Goal: Navigation & Orientation: Understand site structure

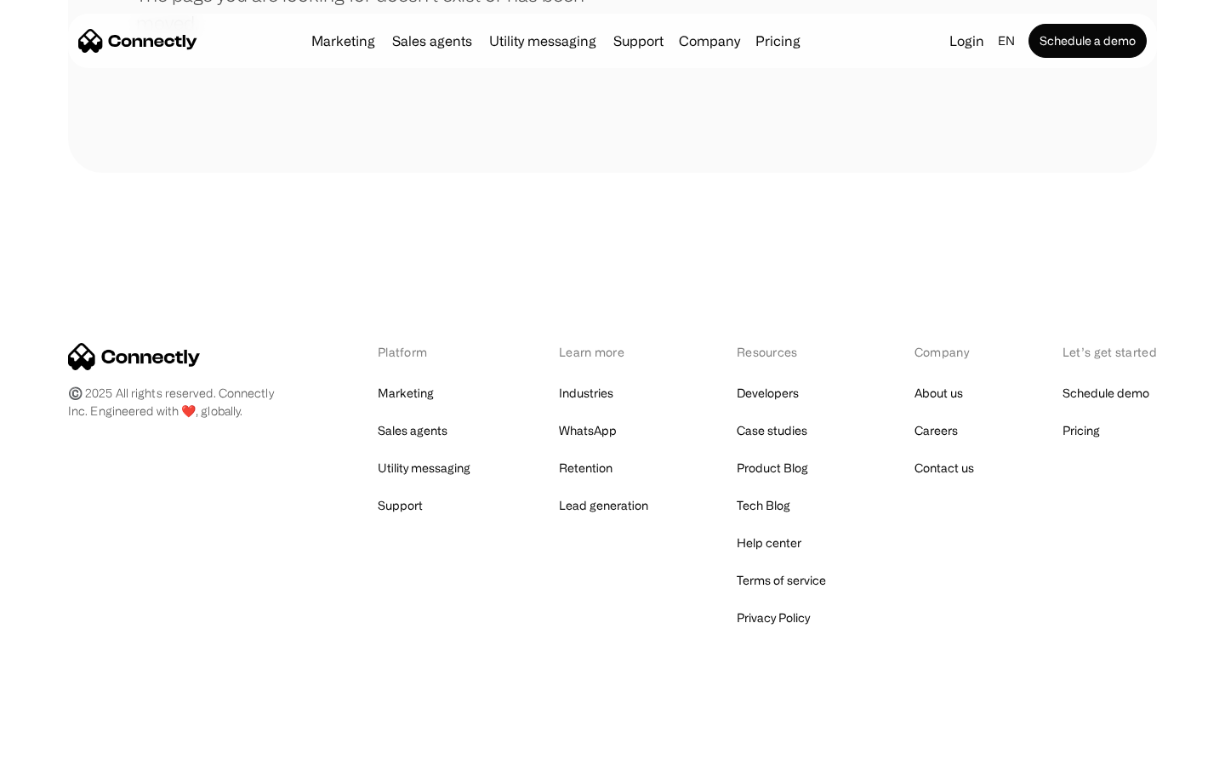
scroll to position [311, 0]
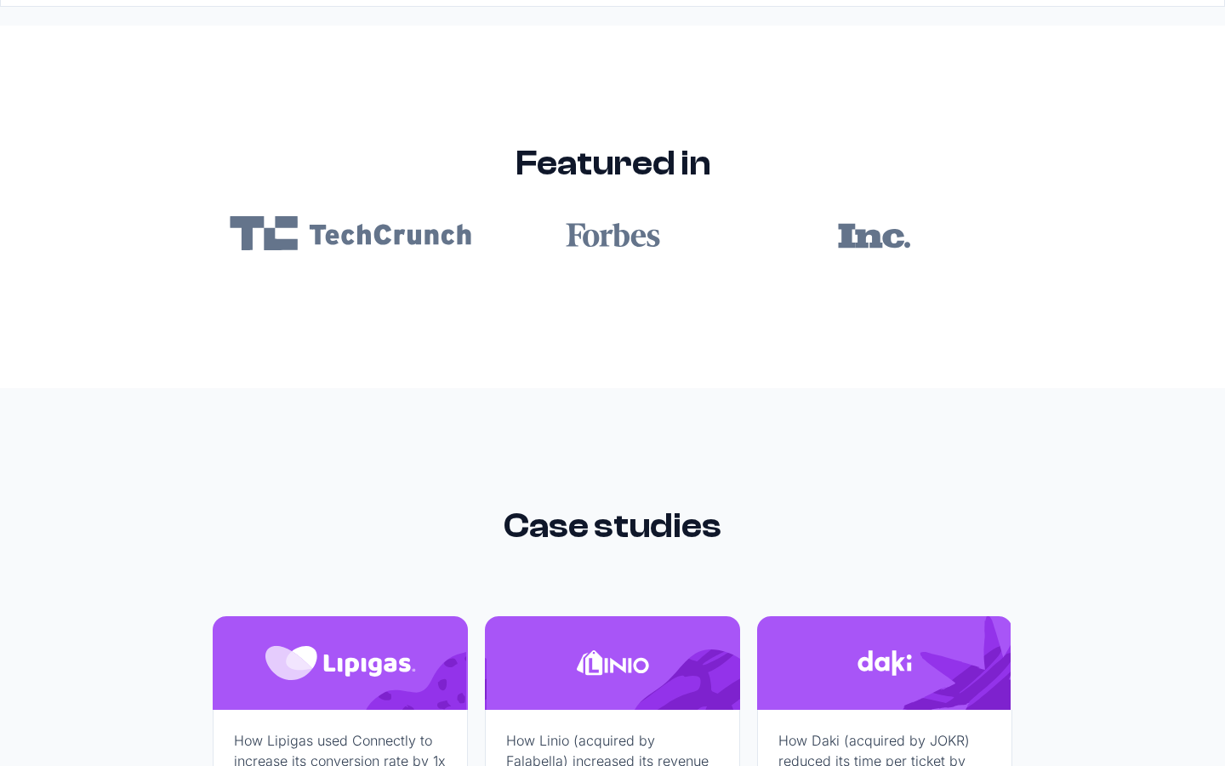
scroll to position [10189, 0]
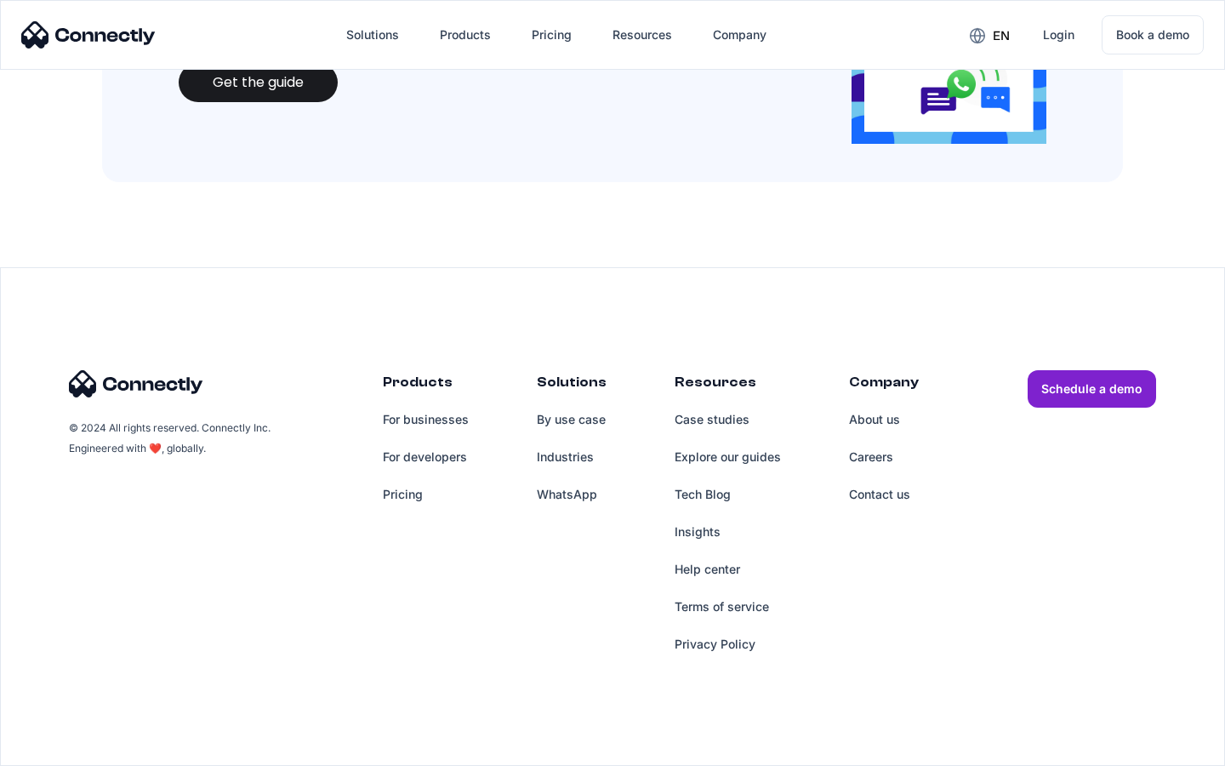
scroll to position [1850, 0]
